Goal: Navigation & Orientation: Find specific page/section

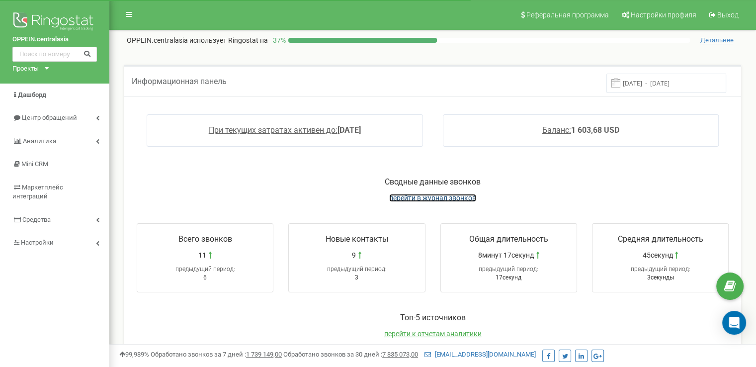
click at [449, 198] on span "перейти в журнал звонков" at bounding box center [432, 198] width 87 height 8
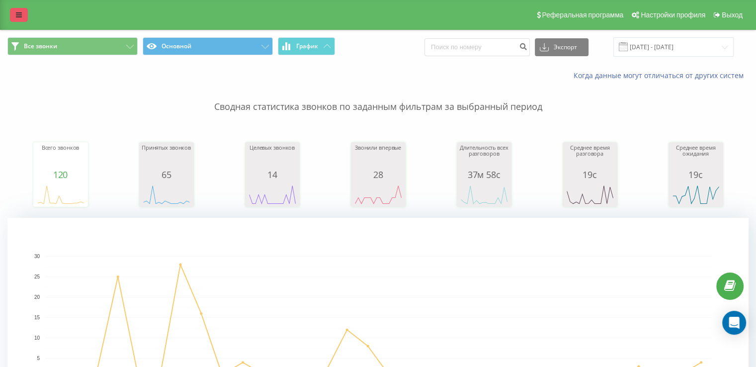
click at [17, 15] on icon at bounding box center [19, 14] width 6 height 7
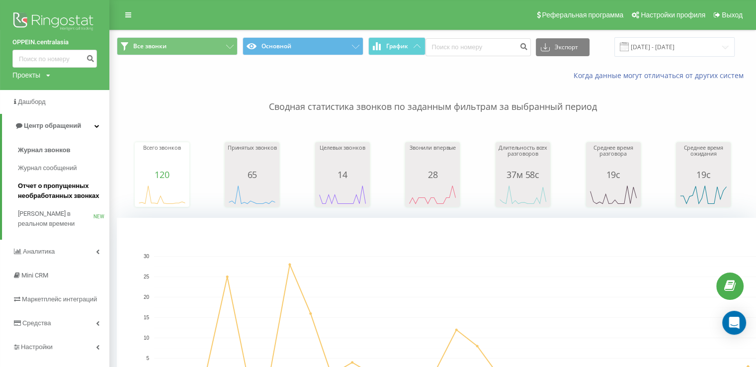
scroll to position [149, 0]
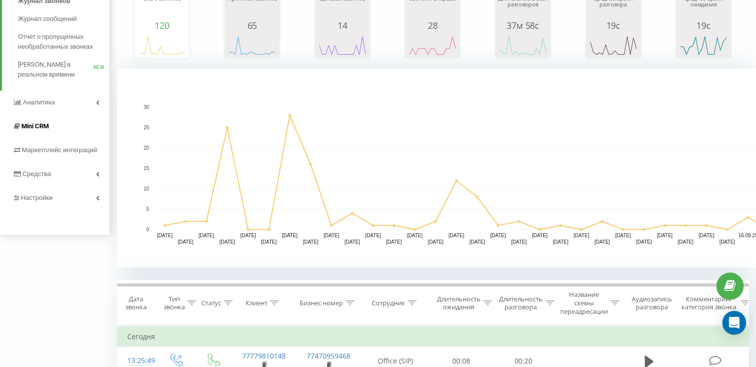
click at [46, 126] on span "Mini CRM" at bounding box center [34, 125] width 27 height 7
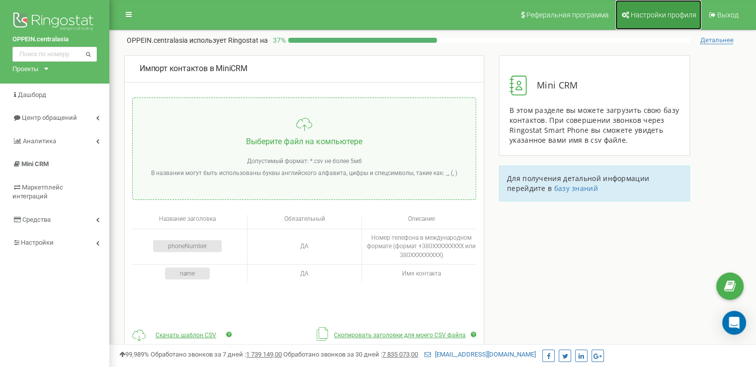
click at [643, 14] on span "Настройки профиля" at bounding box center [664, 15] width 66 height 8
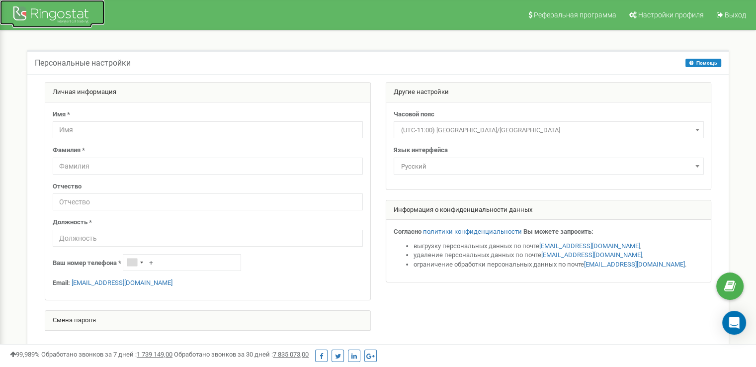
click at [51, 12] on div at bounding box center [52, 16] width 80 height 24
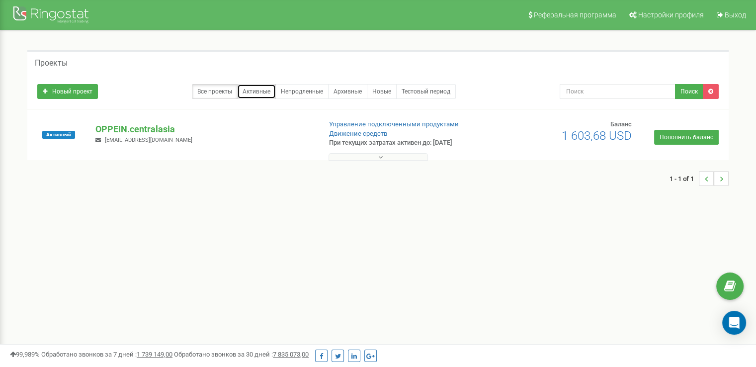
click at [260, 91] on link "Активные" at bounding box center [256, 91] width 39 height 15
click at [143, 129] on p "OPPEIN.centralasia" at bounding box center [203, 129] width 217 height 13
click at [140, 128] on p "OPPEIN.centralasia" at bounding box center [203, 129] width 217 height 13
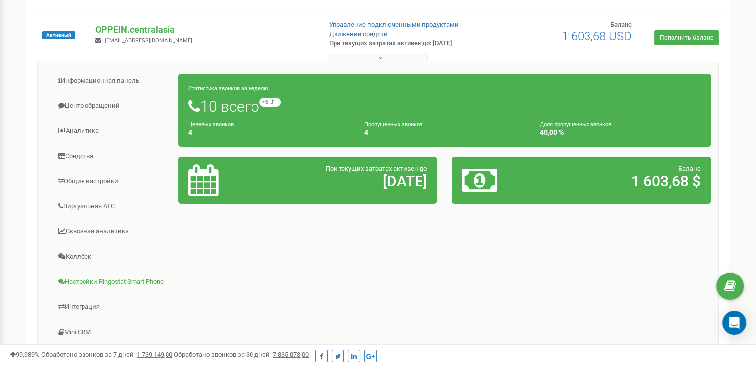
scroll to position [149, 0]
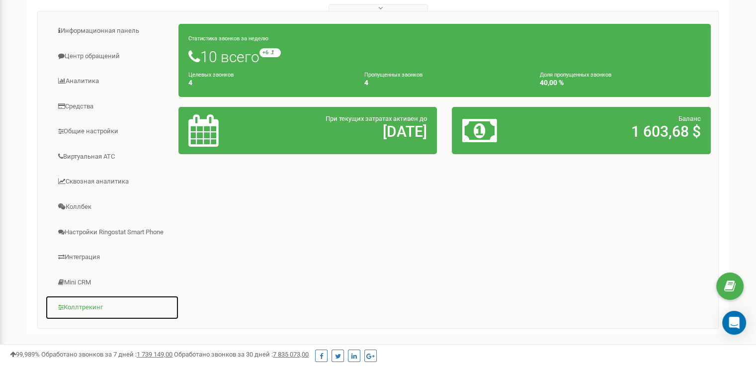
click at [81, 301] on link "Коллтрекинг" at bounding box center [112, 307] width 134 height 24
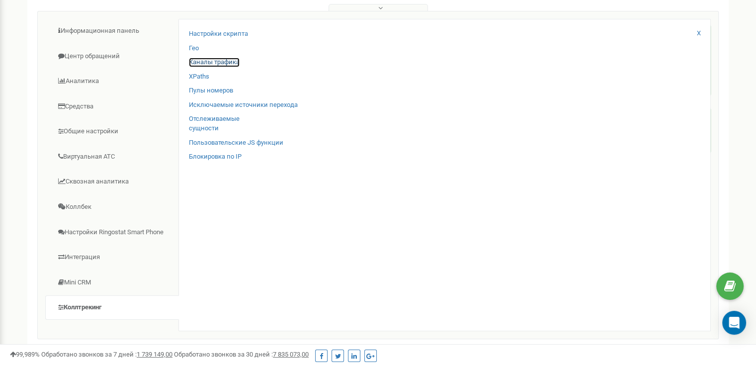
click at [204, 61] on link "Каналы трафика" at bounding box center [214, 62] width 51 height 9
